Goal: Information Seeking & Learning: Find specific fact

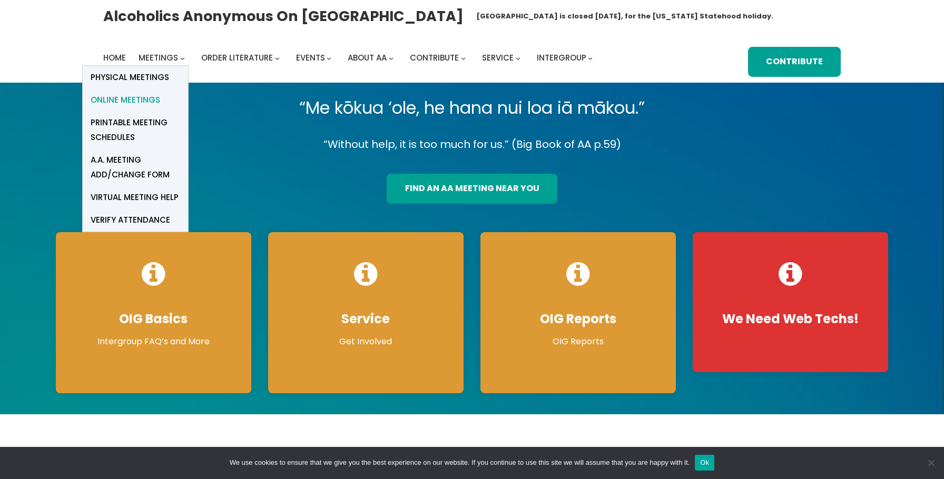
click at [135, 101] on span "Online Meetings" at bounding box center [126, 100] width 70 height 15
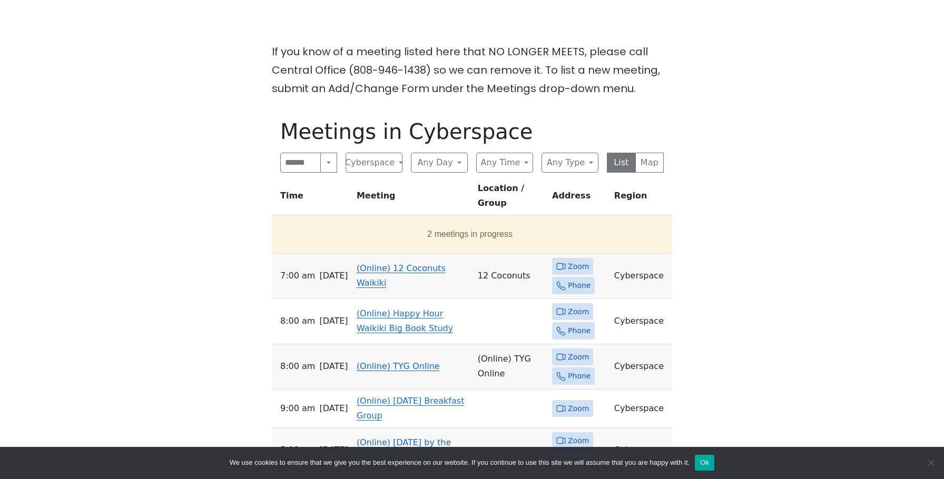
click at [372, 263] on link "(Online) 12 Coconuts Waikiki" at bounding box center [401, 275] width 89 height 25
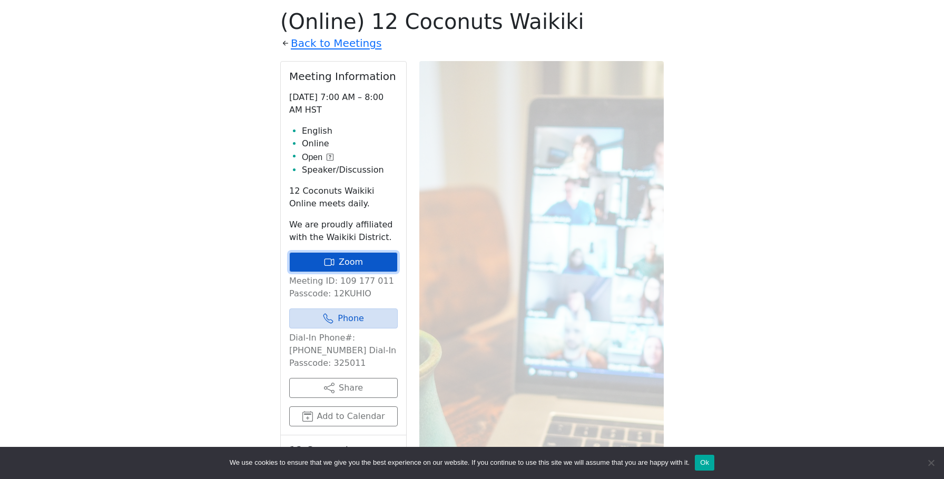
click at [372, 255] on link "Zoom" at bounding box center [343, 262] width 109 height 20
